Goal: Information Seeking & Learning: Learn about a topic

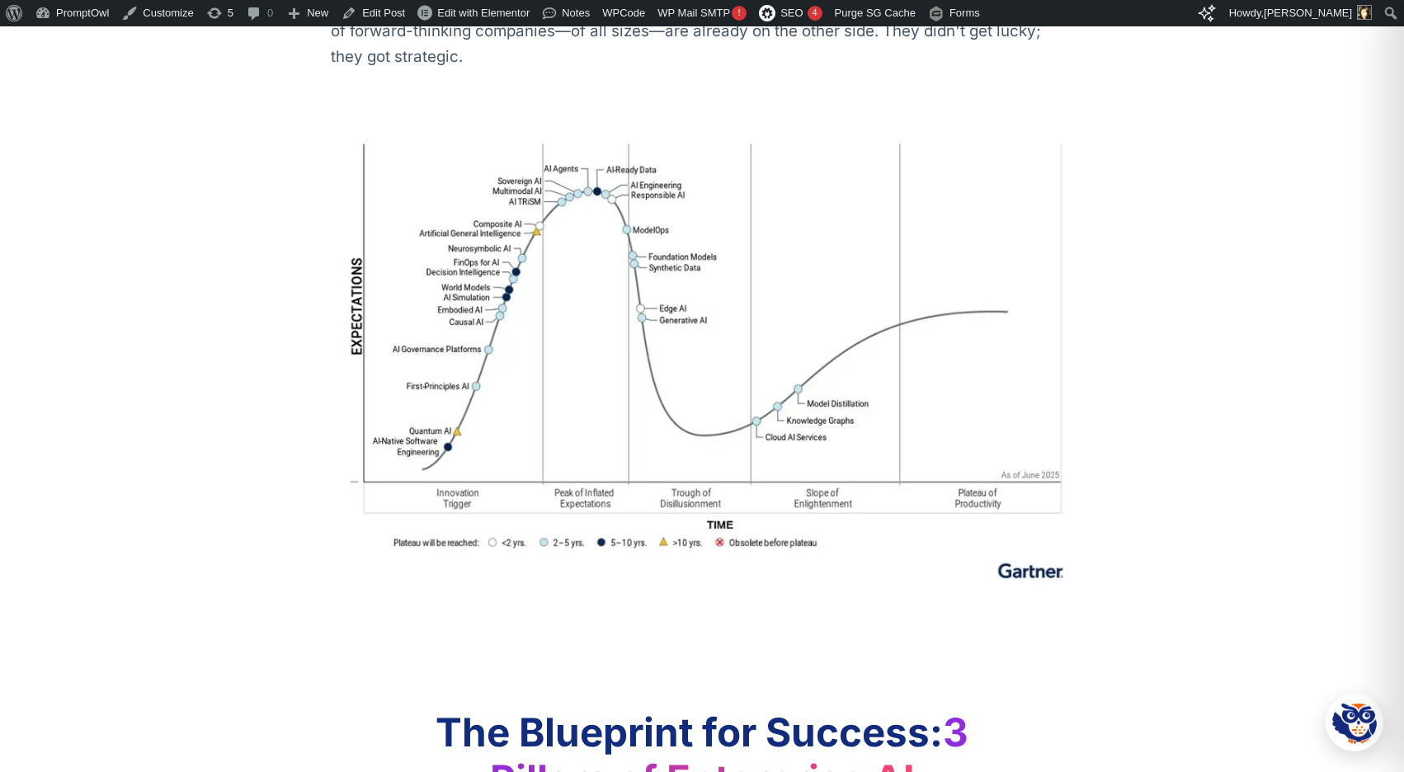
scroll to position [782, 0]
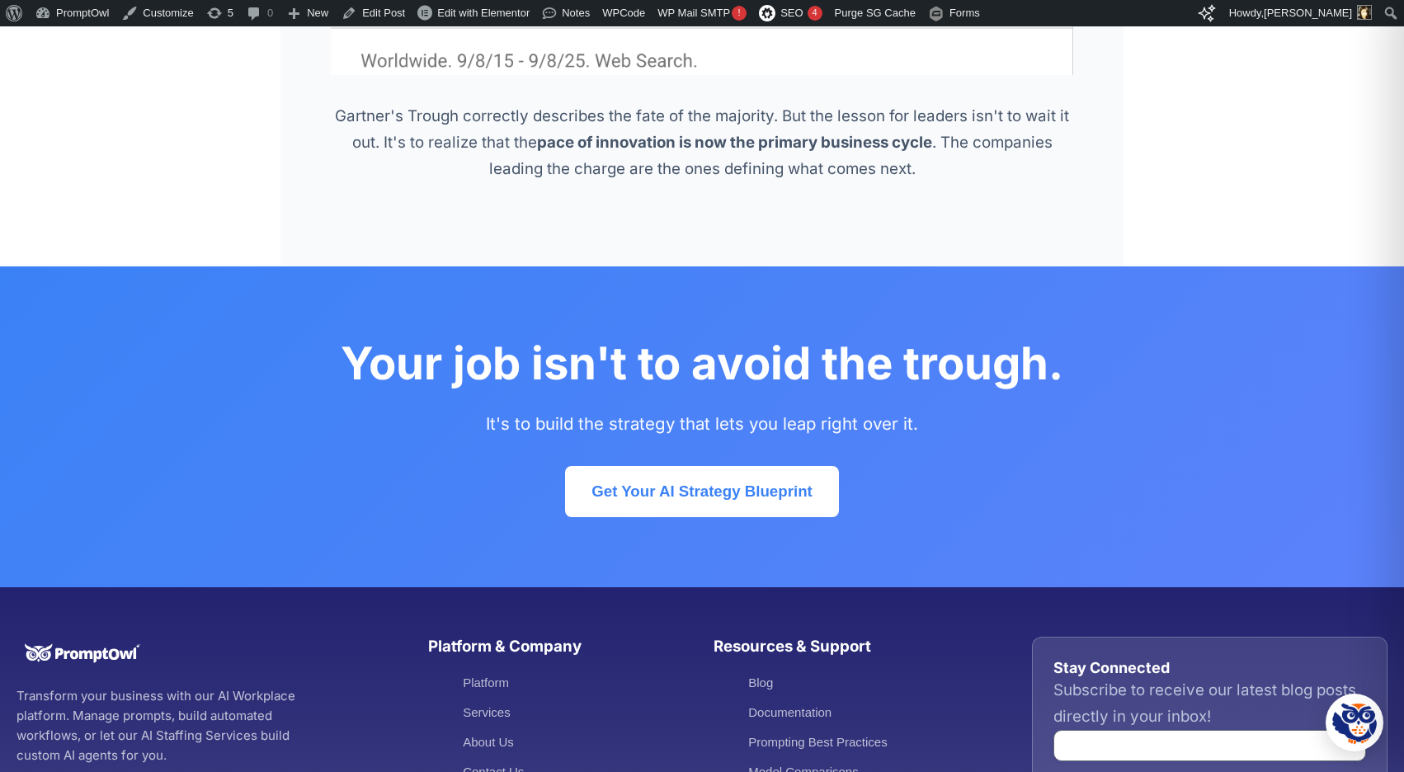
scroll to position [4102, 0]
